Goal: Task Accomplishment & Management: Use online tool/utility

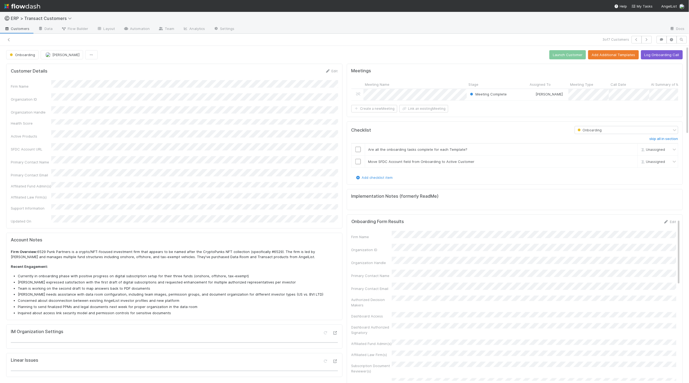
scroll to position [110, 668]
click at [15, 31] on span "Customers" at bounding box center [16, 28] width 25 height 5
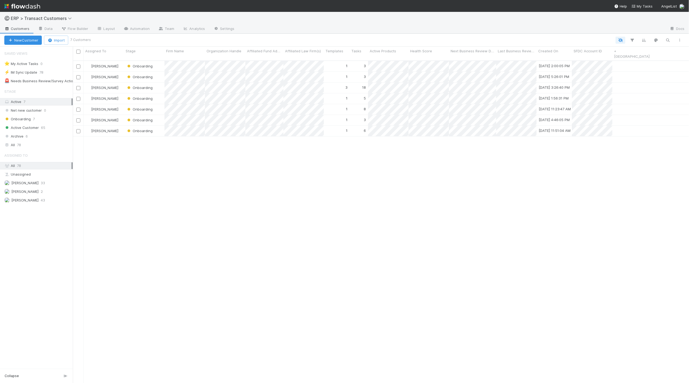
scroll to position [327, 617]
click at [484, 166] on div "[PERSON_NAME] Onboarding 1 3 [DATE] 2:00:05 PM [PERSON_NAME] Onboarding 1 3 [DA…" at bounding box center [381, 224] width 617 height 327
click at [29, 41] on button "New Customer" at bounding box center [23, 40] width 38 height 9
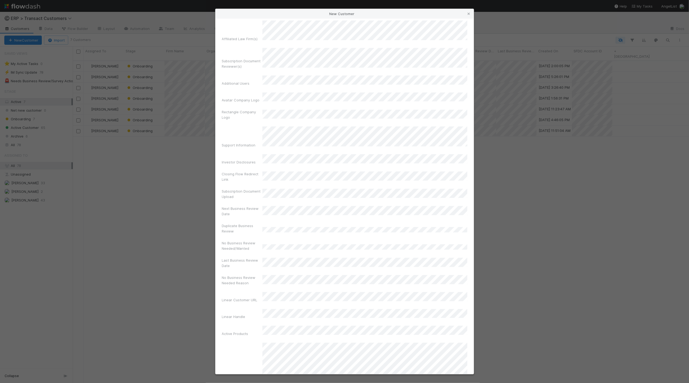
scroll to position [254, 0]
click at [293, 271] on div "Transact" at bounding box center [365, 274] width 203 height 10
click at [294, 304] on div "Transact w/ KYC/AML" at bounding box center [365, 303] width 203 height 10
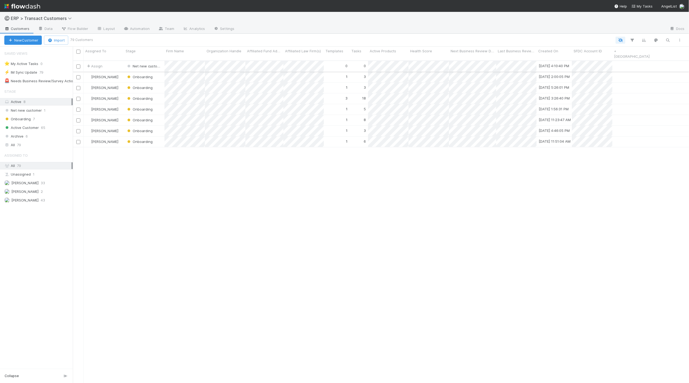
click at [116, 62] on div "Assign" at bounding box center [104, 66] width 40 height 11
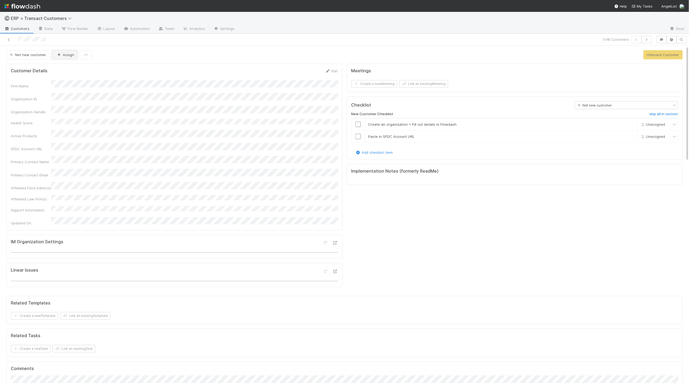
click at [66, 58] on button "Assign" at bounding box center [65, 54] width 26 height 9
click at [248, 121] on div "Firm Name Organization ID Organization Handle Health Score Active Products SFDC…" at bounding box center [174, 153] width 327 height 146
